Goal: Task Accomplishment & Management: Manage account settings

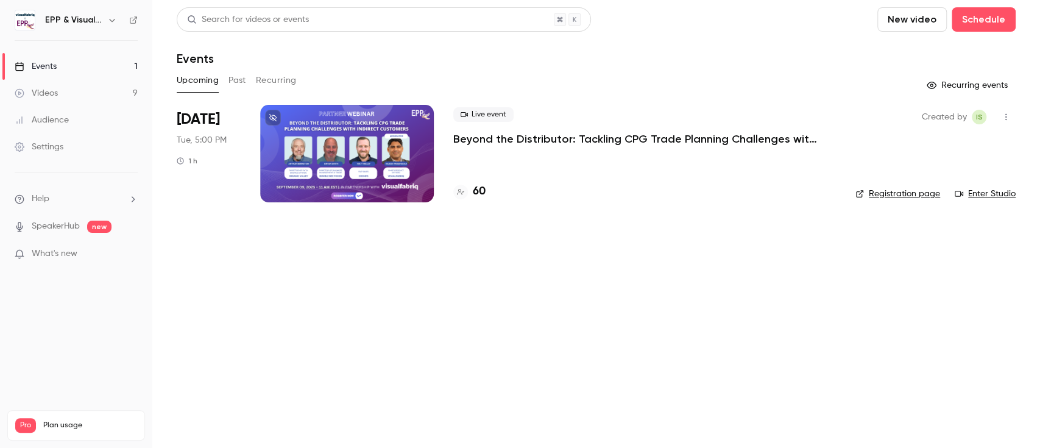
click at [249, 80] on div "Upcoming Past Recurring" at bounding box center [596, 80] width 839 height 19
click at [242, 79] on button "Past" at bounding box center [237, 80] width 18 height 19
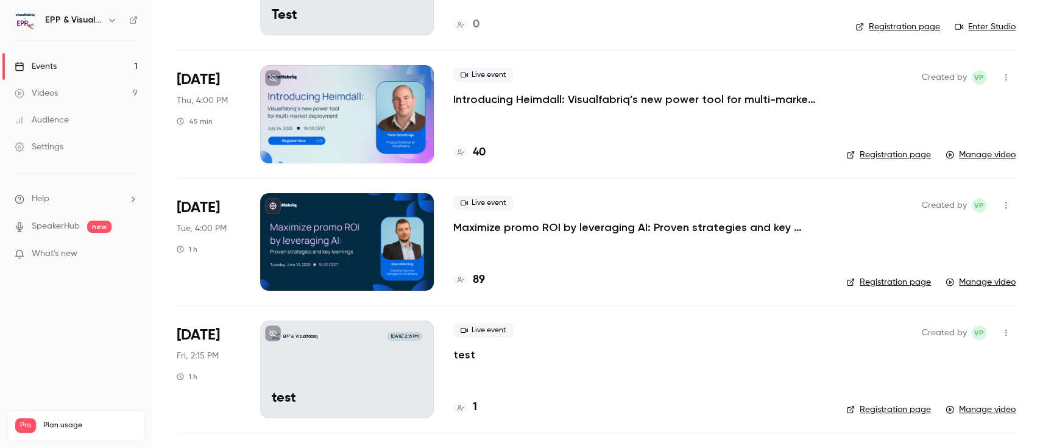
scroll to position [169, 0]
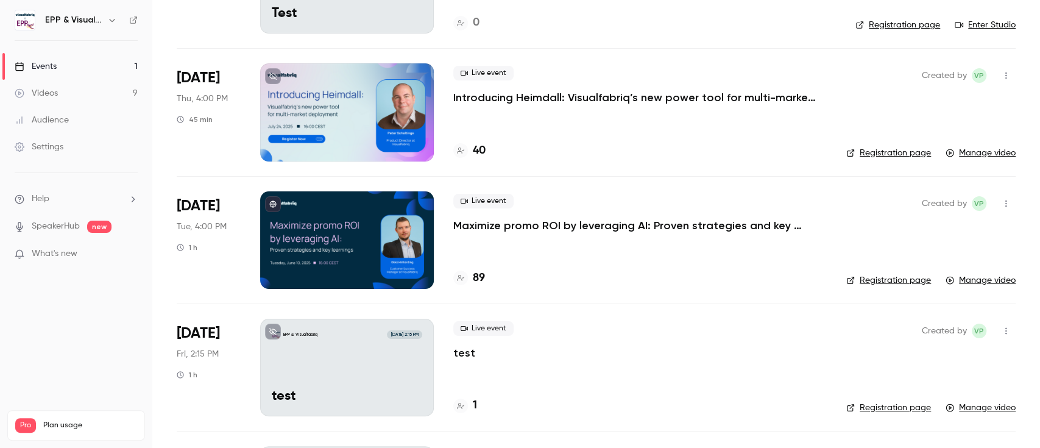
click at [369, 267] on div at bounding box center [347, 239] width 174 height 97
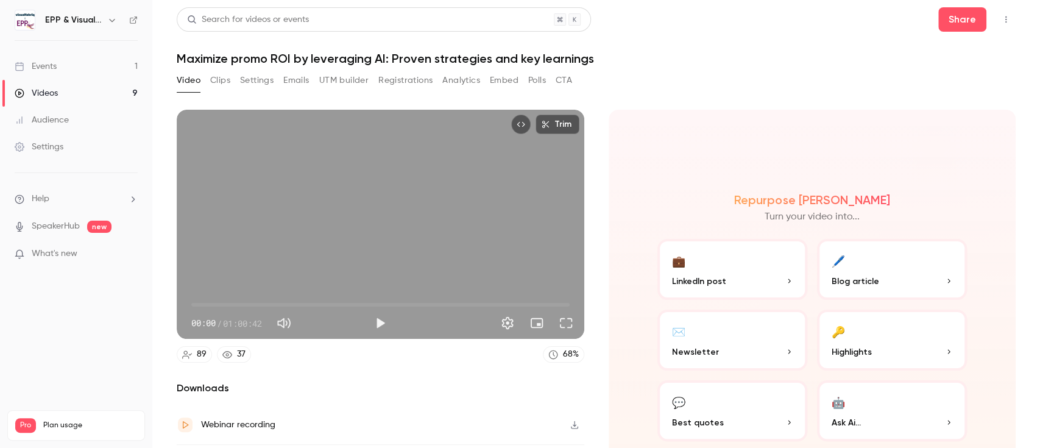
click at [403, 79] on button "Registrations" at bounding box center [405, 80] width 54 height 19
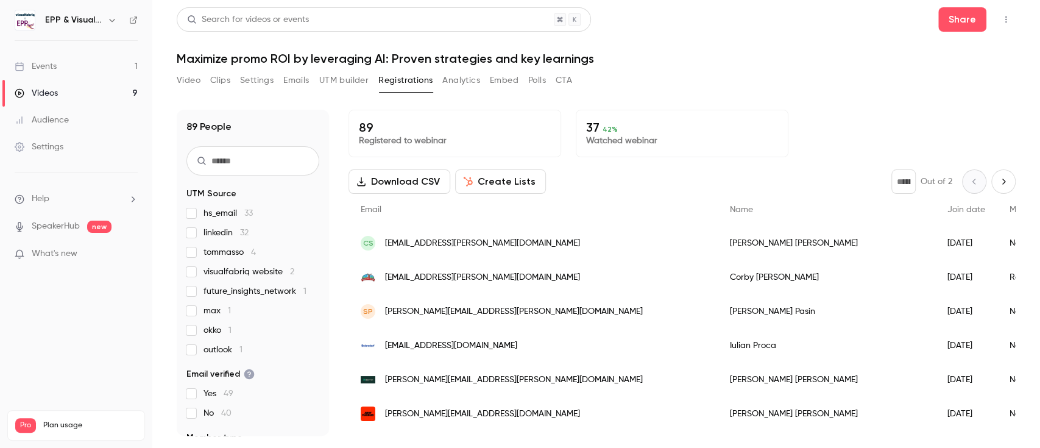
click at [230, 167] on input "text" at bounding box center [252, 160] width 133 height 29
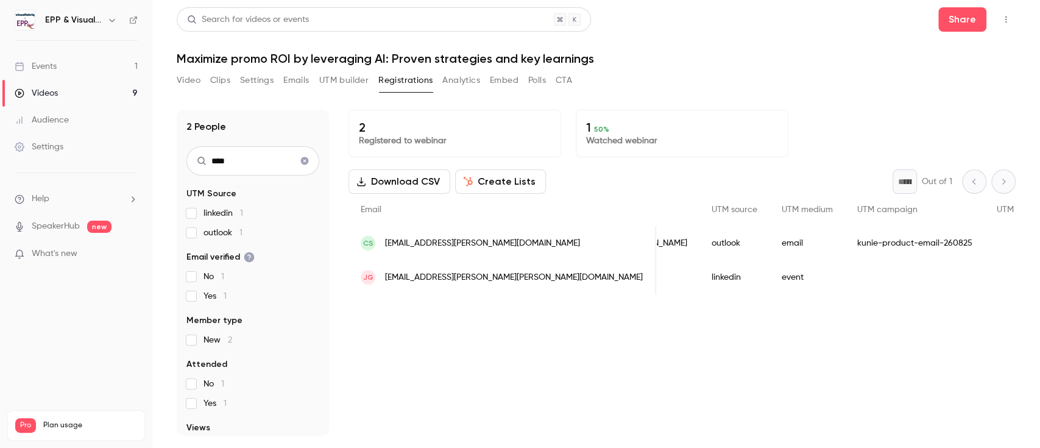
scroll to position [0, 660]
type input "****"
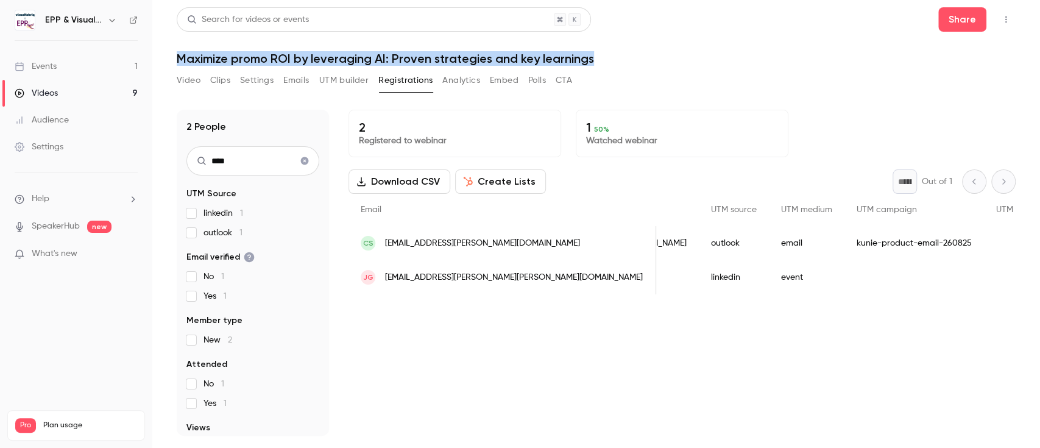
drag, startPoint x: 598, startPoint y: 57, endPoint x: 177, endPoint y: 51, distance: 421.0
click at [177, 51] on h1 "Maximize promo ROI by leveraging AI: Proven strategies and key learnings" at bounding box center [596, 58] width 839 height 15
copy h1 "Maximize promo ROI by leveraging AI: Proven strategies and key learnings"
click at [189, 80] on button "Video" at bounding box center [189, 80] width 24 height 19
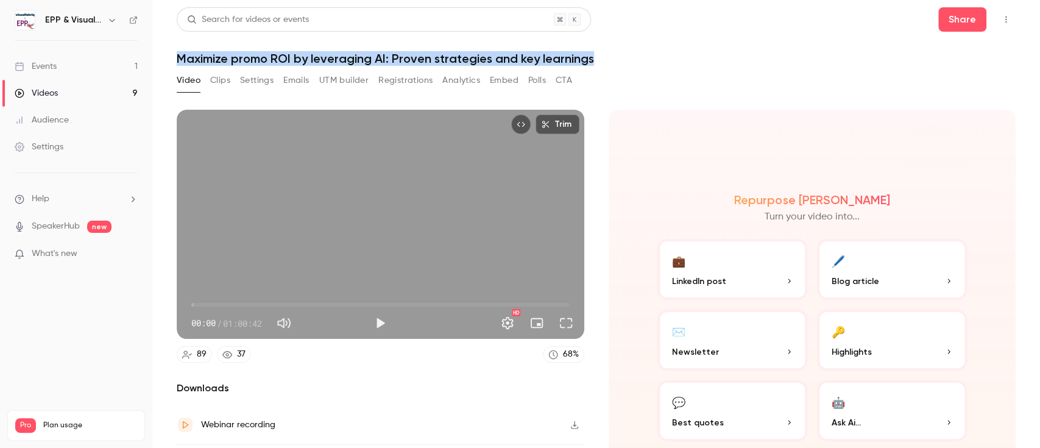
click at [96, 92] on link "Videos 9" at bounding box center [76, 93] width 152 height 27
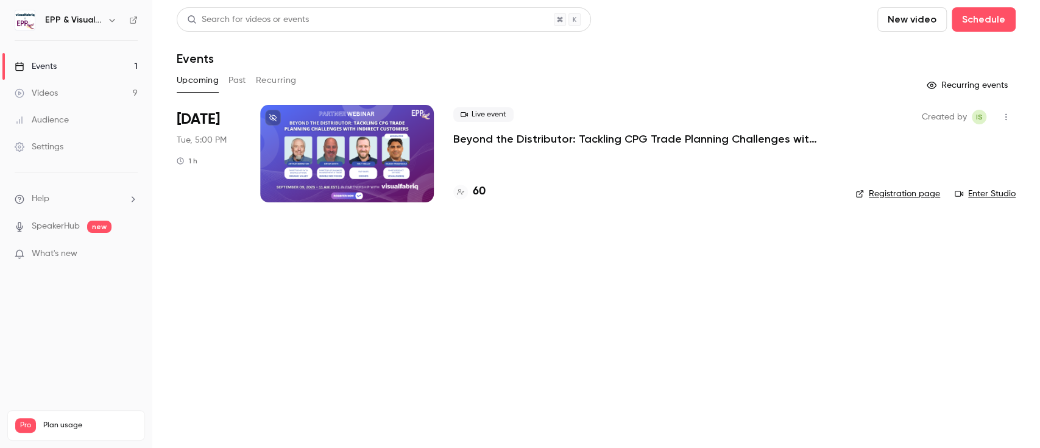
click at [322, 155] on div at bounding box center [347, 153] width 174 height 97
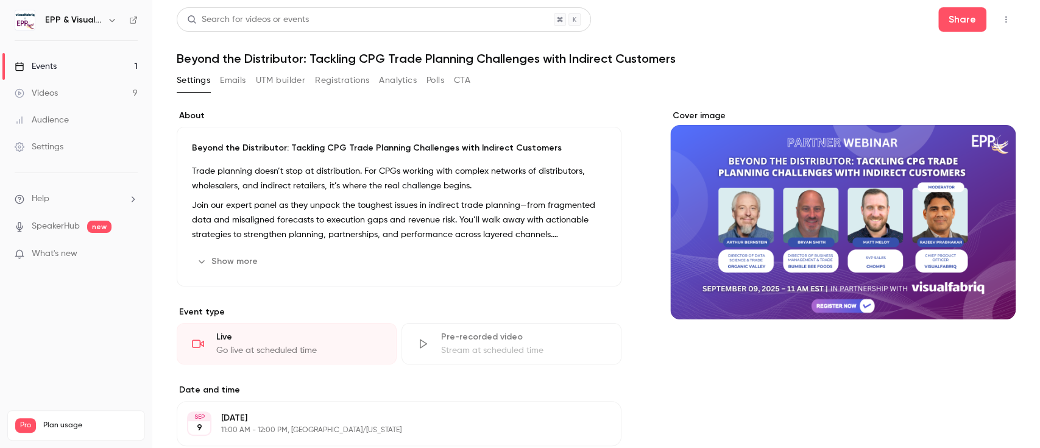
click at [330, 80] on button "Registrations" at bounding box center [342, 80] width 54 height 19
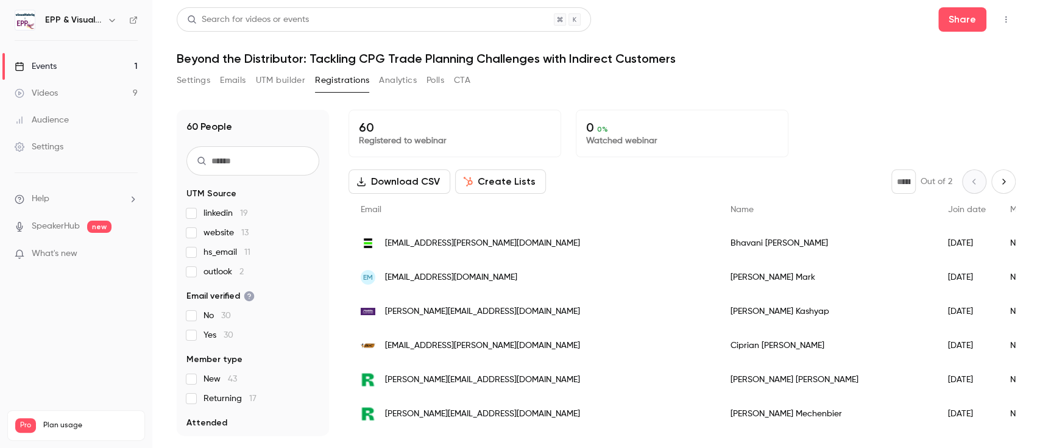
click at [222, 171] on input "text" at bounding box center [252, 160] width 133 height 29
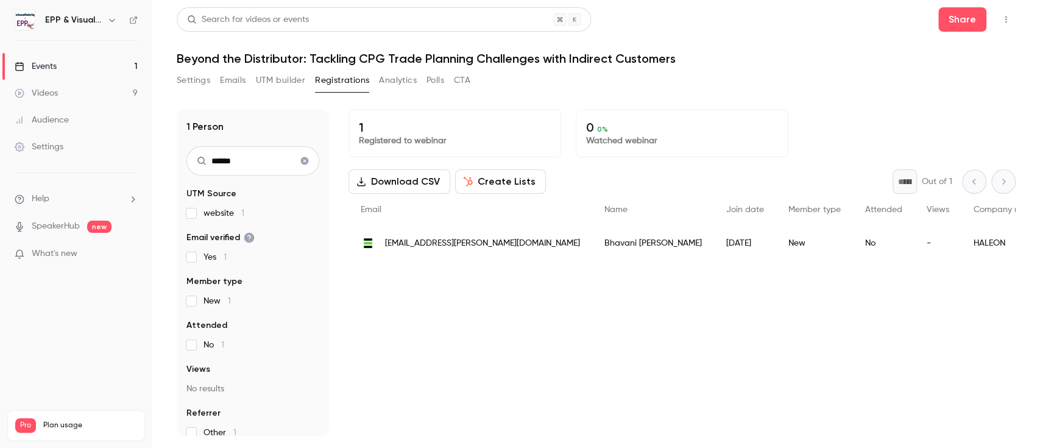
type input "******"
